Goal: Navigation & Orientation: Go to known website

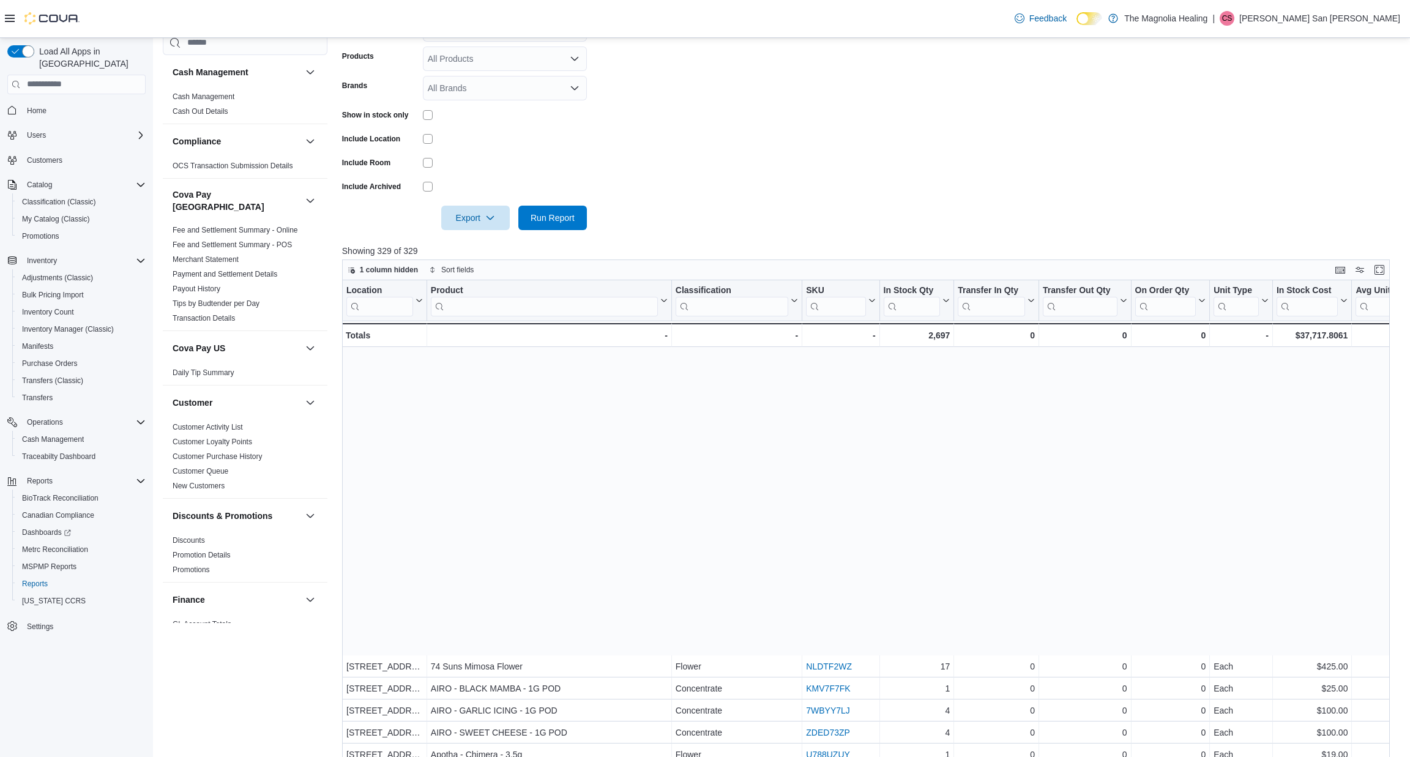
scroll to position [334, 0]
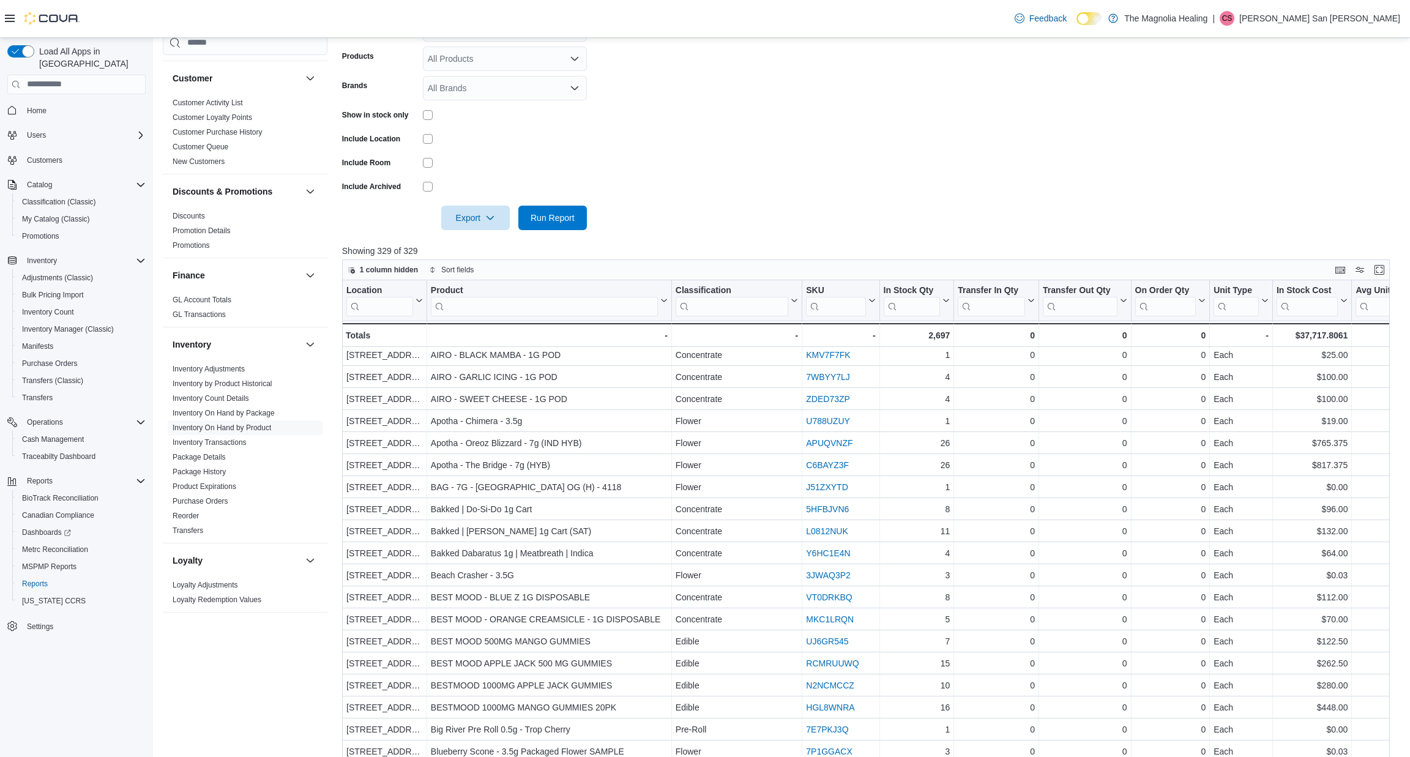
click at [56, 103] on span "Home" at bounding box center [84, 110] width 124 height 15
